Goal: Task Accomplishment & Management: Use online tool/utility

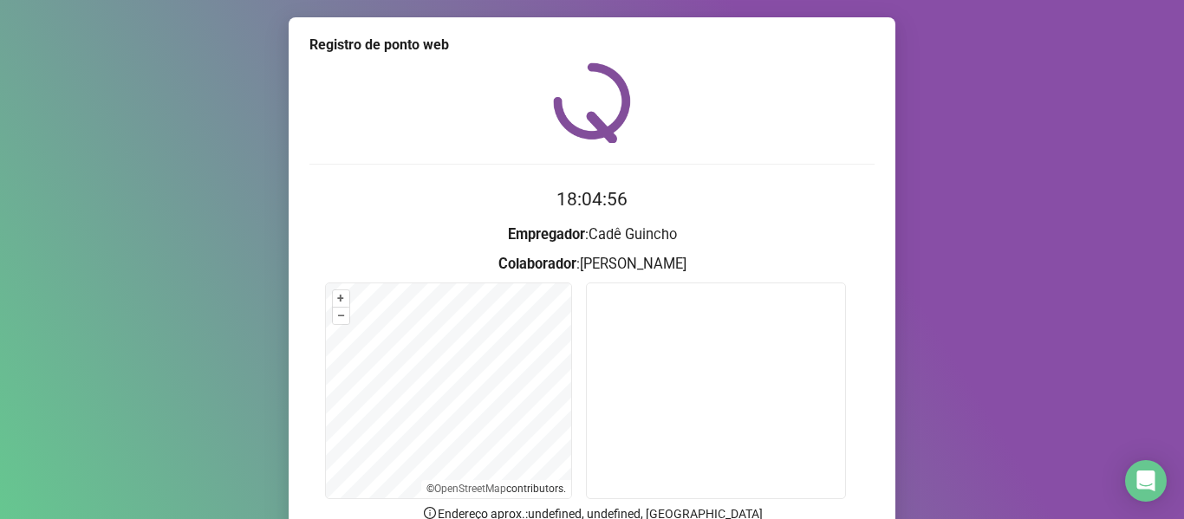
scroll to position [158, 0]
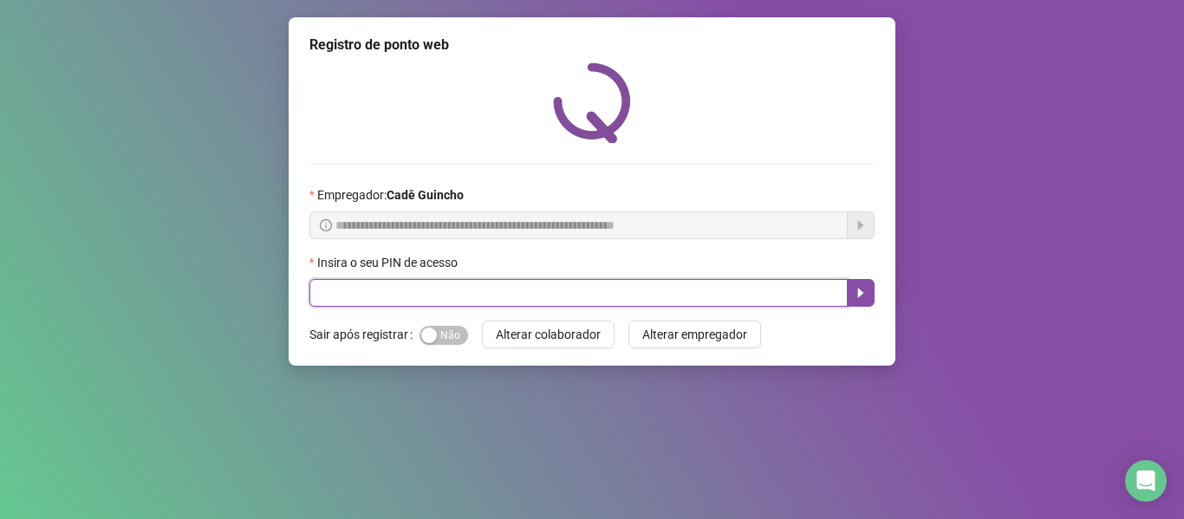
click at [461, 282] on input "text" at bounding box center [578, 293] width 538 height 28
type input "*****"
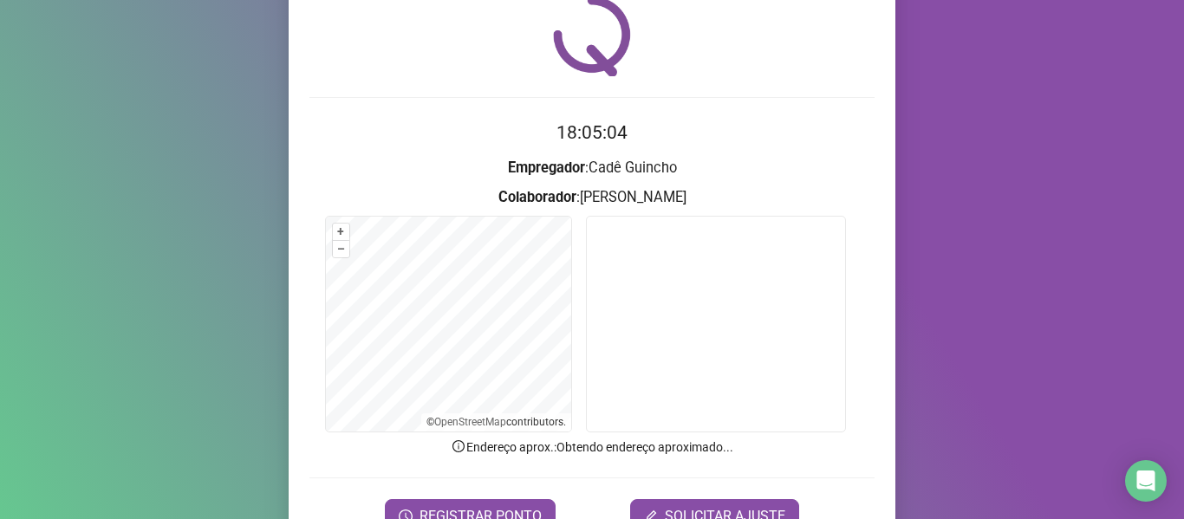
scroll to position [87, 0]
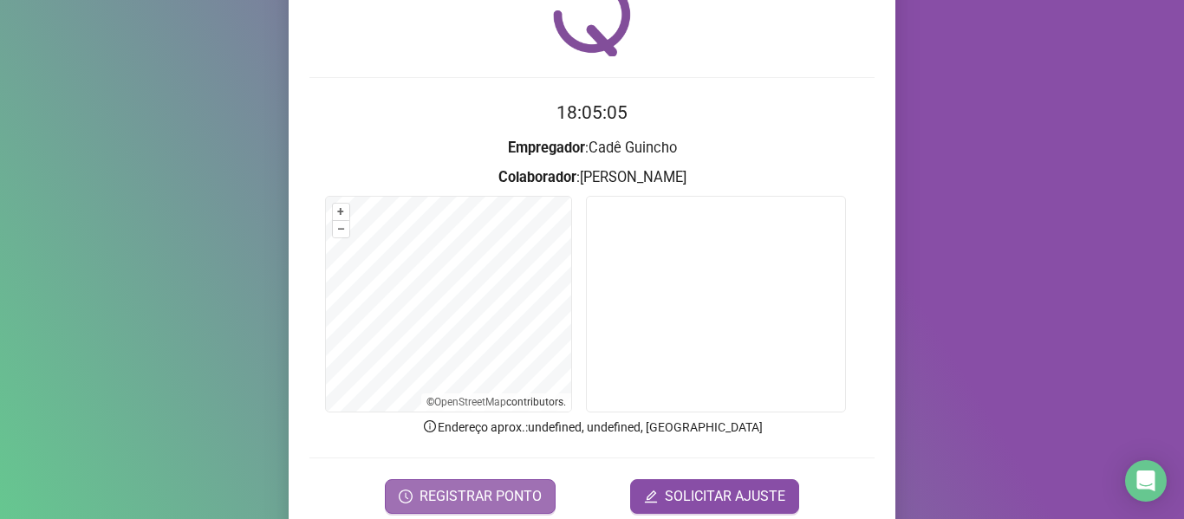
click at [458, 492] on span "REGISTRAR PONTO" at bounding box center [480, 496] width 122 height 21
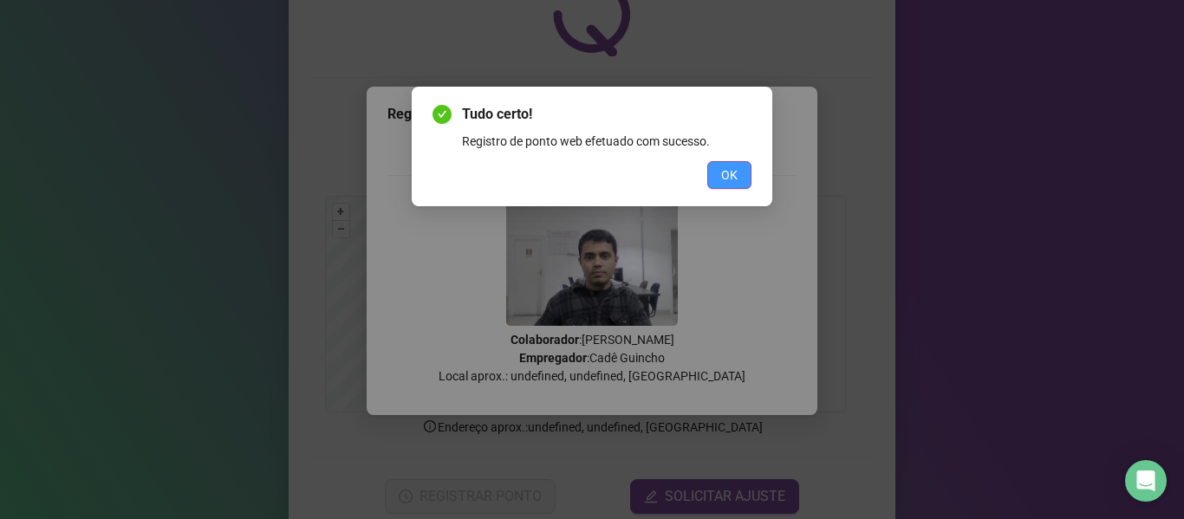
drag, startPoint x: 739, startPoint y: 172, endPoint x: 525, endPoint y: 371, distance: 291.9
click at [738, 173] on button "OK" at bounding box center [729, 175] width 44 height 28
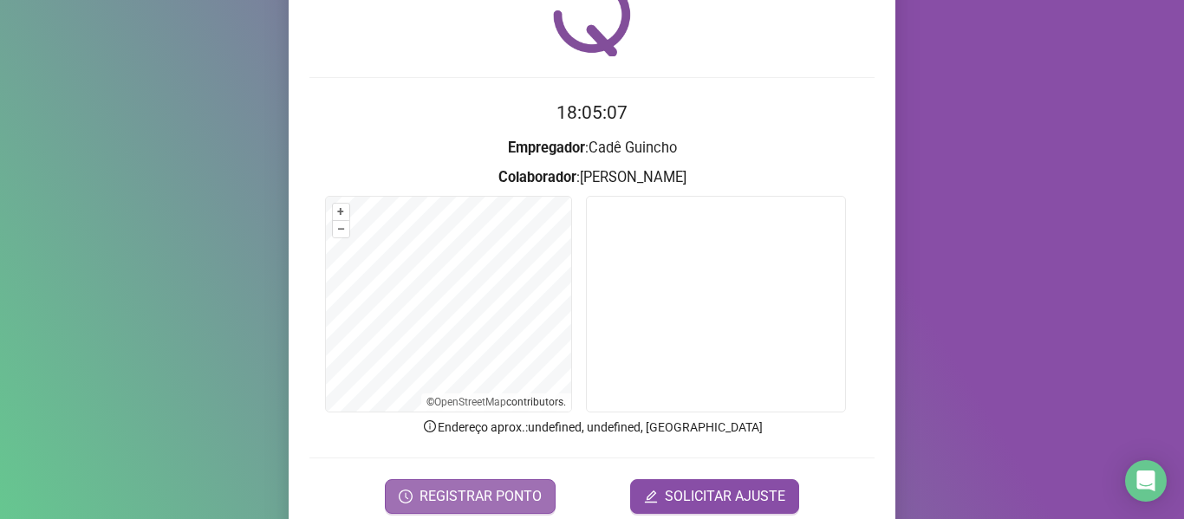
click at [466, 501] on span "REGISTRAR PONTO" at bounding box center [480, 496] width 122 height 21
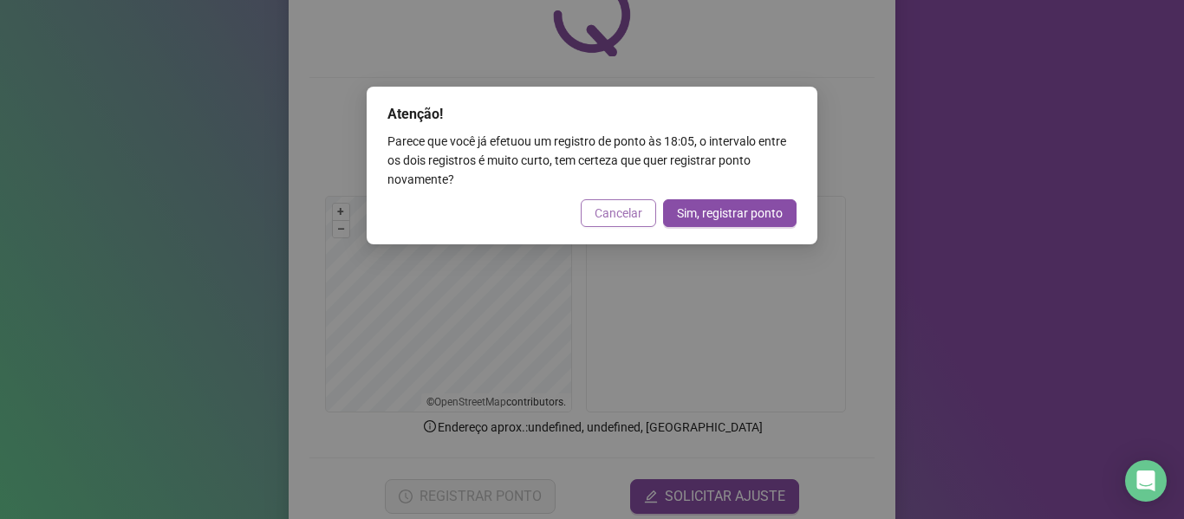
click at [634, 209] on span "Cancelar" at bounding box center [619, 213] width 48 height 19
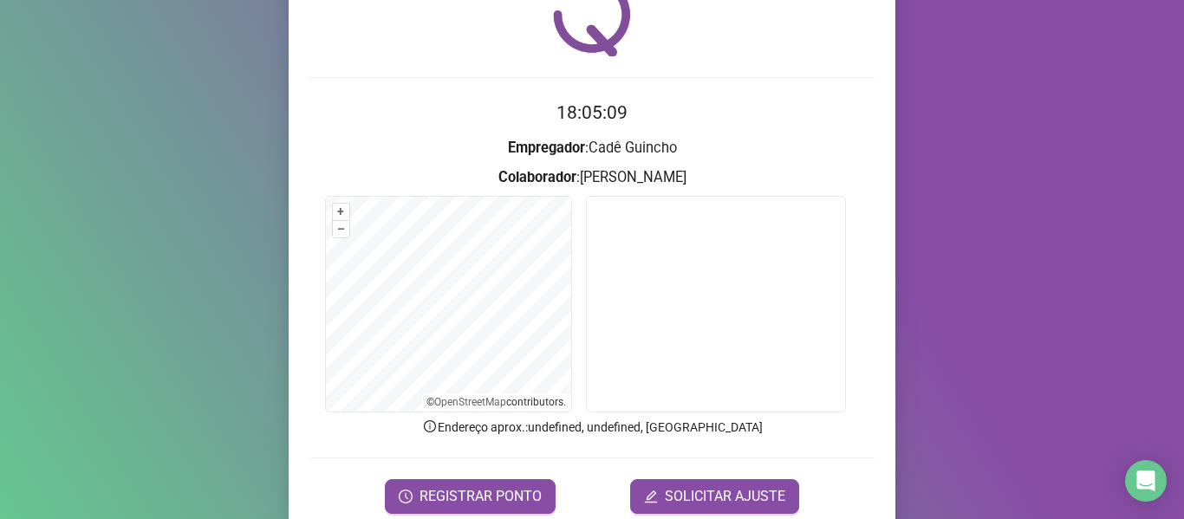
click at [466, 505] on span "REGISTRAR PONTO" at bounding box center [480, 496] width 122 height 21
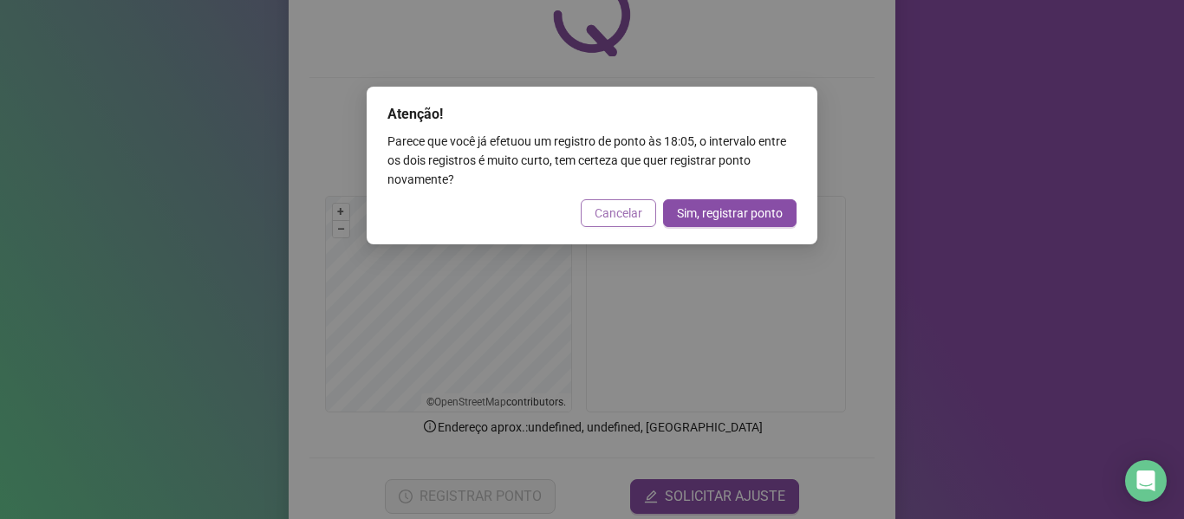
click at [604, 204] on span "Cancelar" at bounding box center [619, 213] width 48 height 19
